Goal: Task Accomplishment & Management: Manage account settings

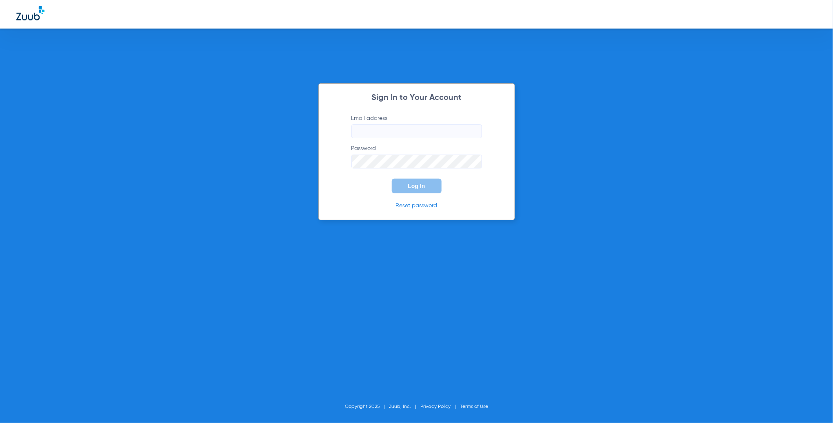
type input "[PERSON_NAME][EMAIL_ADDRESS][PERSON_NAME][DOMAIN_NAME]"
click at [405, 187] on button "Log In" at bounding box center [417, 186] width 50 height 15
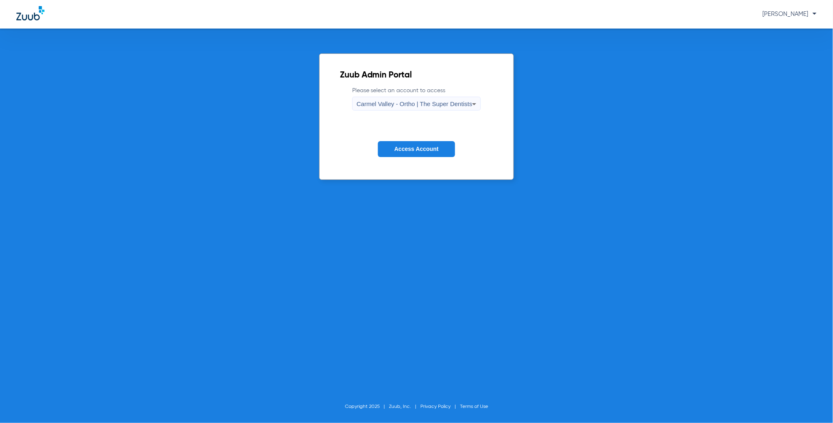
click at [393, 99] on div "Carmel Valley - Ortho | The Super Dentists" at bounding box center [414, 104] width 115 height 14
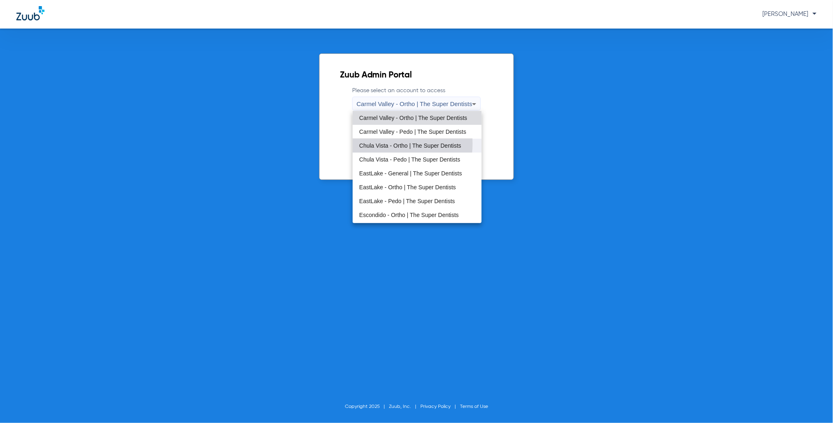
click at [385, 144] on span "Chula Vista - Ortho | The Super Dentists" at bounding box center [410, 146] width 102 height 6
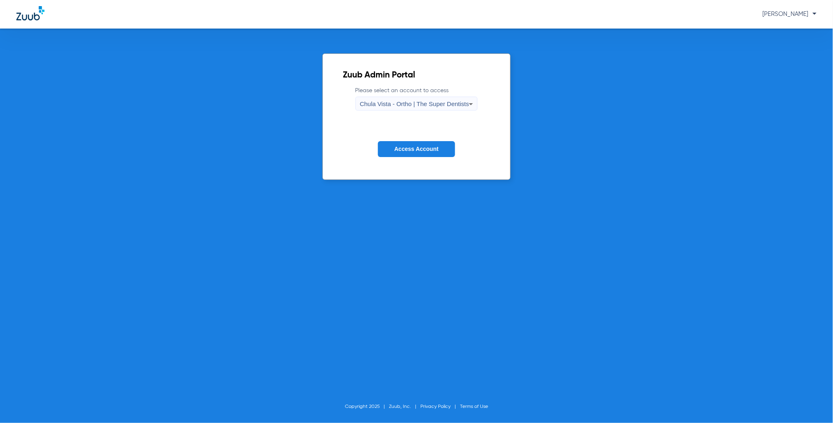
click at [380, 105] on span "Chula Vista - Ortho | The Super Dentists" at bounding box center [414, 103] width 109 height 7
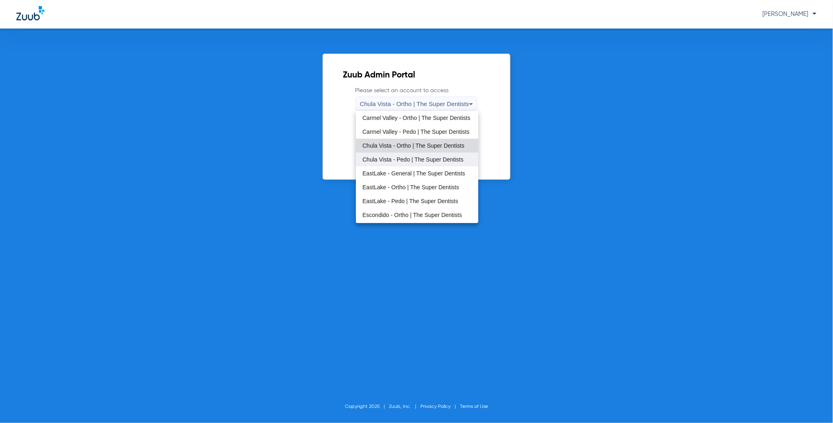
click at [384, 162] on span "Chula Vista - Pedo | The Super Dentists" at bounding box center [412, 160] width 101 height 6
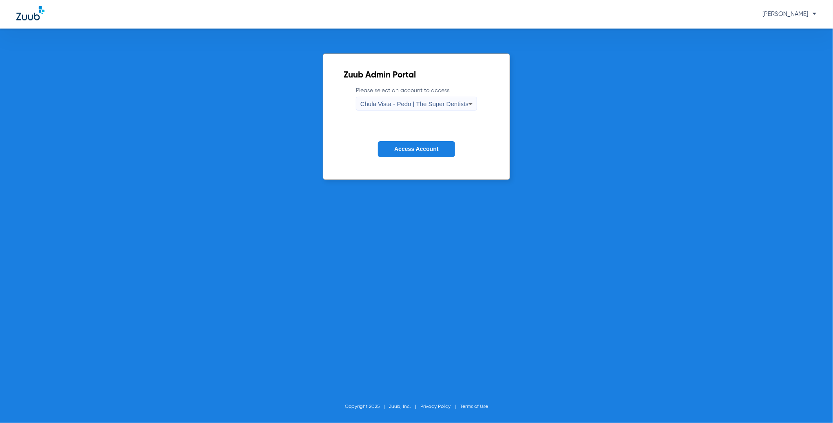
click at [391, 151] on button "Access Account" at bounding box center [416, 149] width 77 height 16
